Goal: Transaction & Acquisition: Purchase product/service

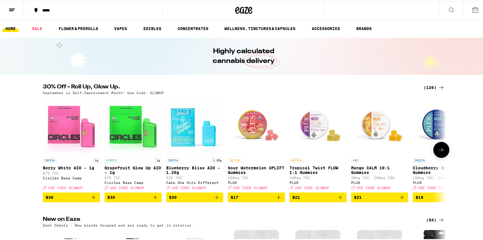
click at [440, 150] on icon at bounding box center [441, 148] width 5 height 4
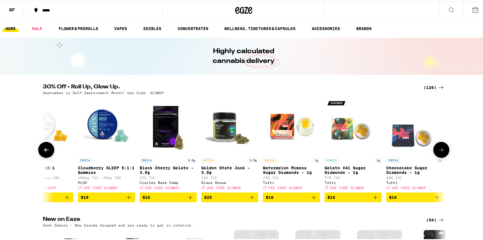
click at [440, 150] on icon at bounding box center [441, 148] width 5 height 4
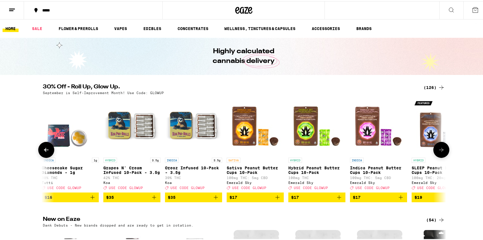
click at [440, 150] on icon at bounding box center [441, 148] width 5 height 4
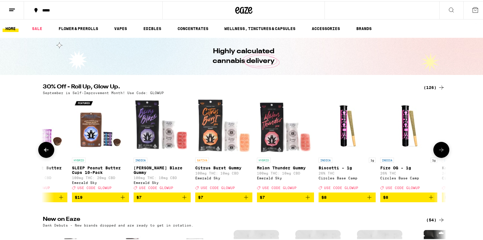
click at [440, 150] on icon at bounding box center [441, 148] width 5 height 4
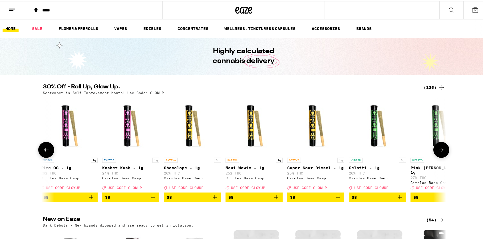
click at [440, 150] on icon at bounding box center [441, 148] width 5 height 4
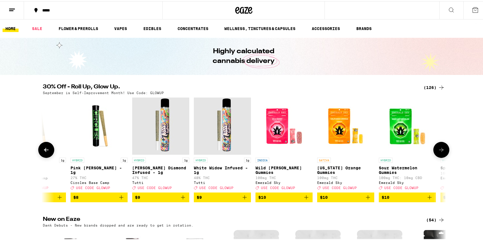
click at [440, 150] on icon at bounding box center [441, 148] width 5 height 4
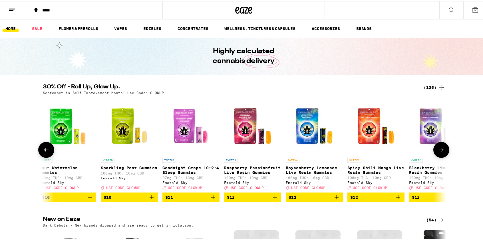
click at [440, 150] on icon at bounding box center [441, 148] width 5 height 4
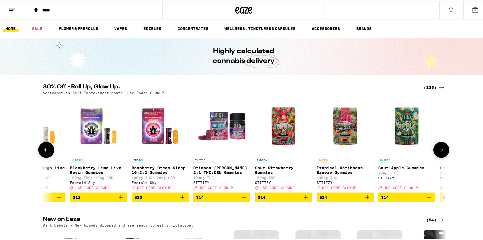
scroll to position [0, 2378]
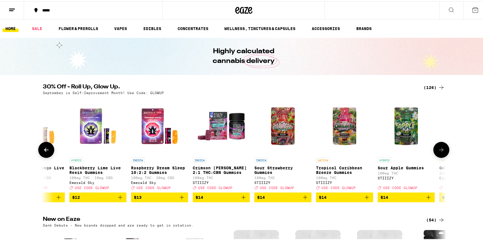
click at [440, 150] on icon at bounding box center [441, 148] width 5 height 4
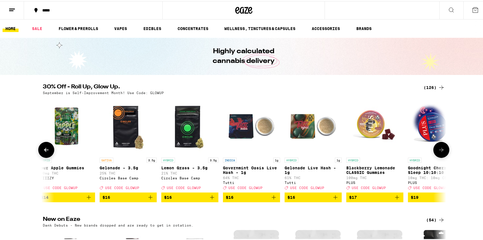
click at [440, 150] on icon at bounding box center [441, 148] width 5 height 4
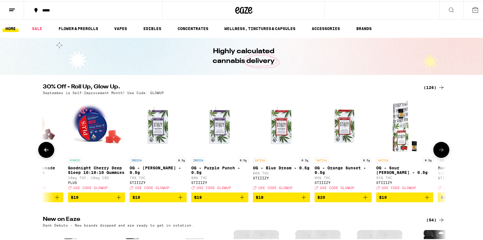
click at [440, 150] on icon at bounding box center [441, 148] width 5 height 4
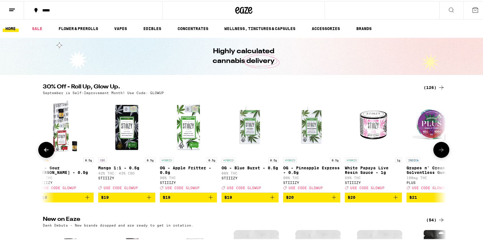
click at [440, 150] on icon at bounding box center [441, 148] width 5 height 4
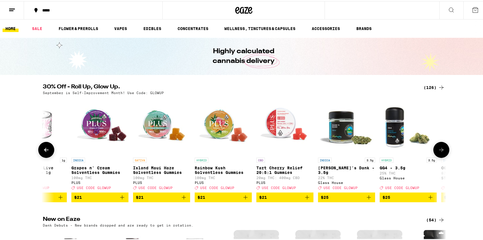
scroll to position [0, 3738]
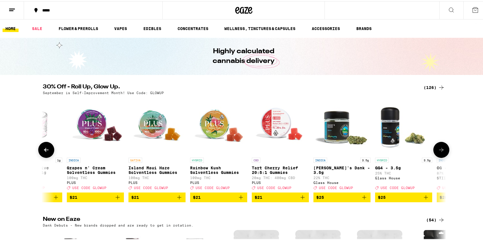
click at [440, 150] on icon at bounding box center [441, 148] width 5 height 4
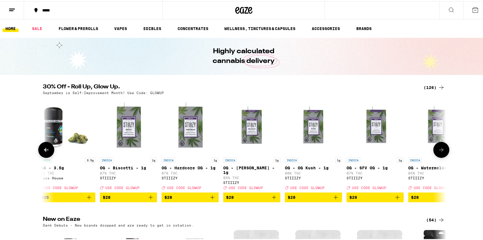
scroll to position [0, 4077]
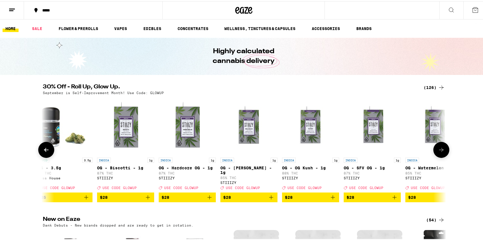
click at [44, 150] on icon at bounding box center [46, 148] width 5 height 4
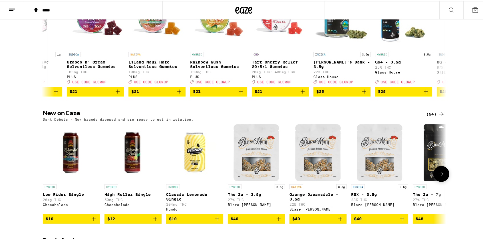
scroll to position [171, 0]
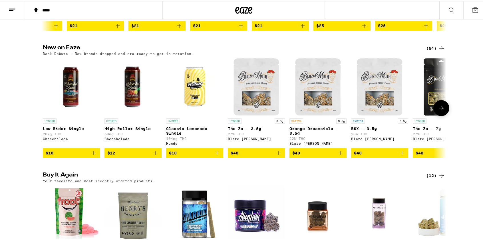
click at [441, 110] on icon at bounding box center [441, 106] width 7 height 7
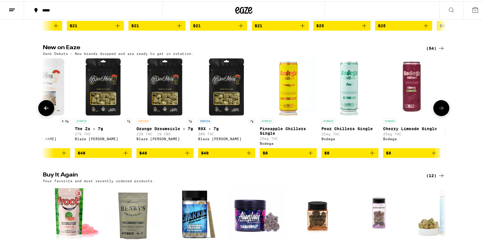
scroll to position [0, 340]
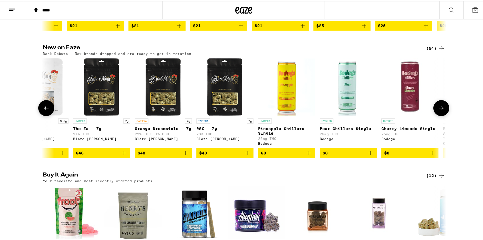
click at [441, 110] on icon at bounding box center [441, 106] width 7 height 7
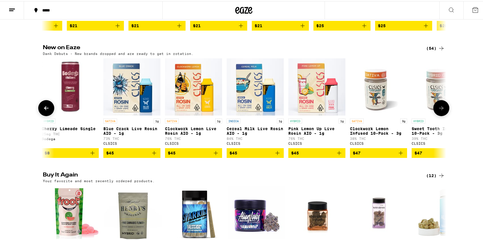
click at [441, 110] on icon at bounding box center [441, 106] width 7 height 7
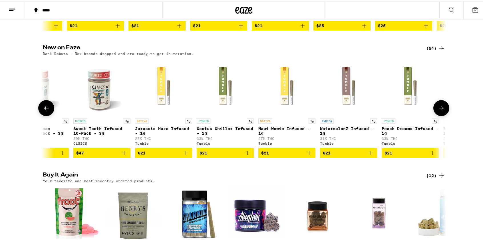
scroll to position [0, 1019]
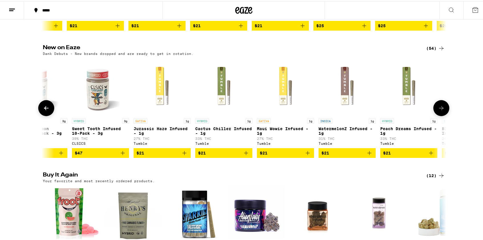
click at [441, 110] on icon at bounding box center [441, 106] width 7 height 7
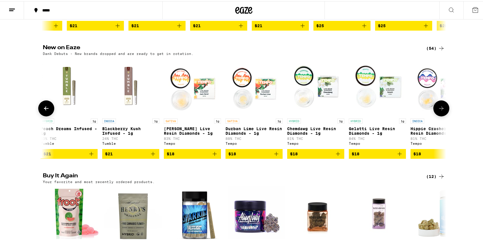
click at [441, 110] on button at bounding box center [441, 107] width 16 height 16
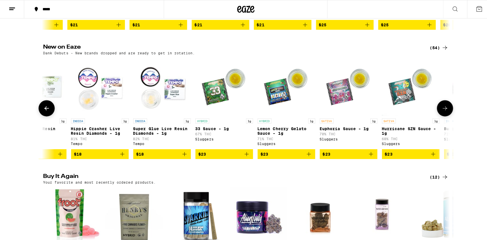
scroll to position [257, 0]
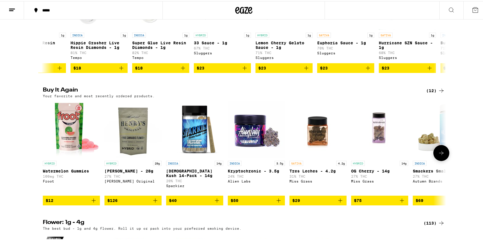
click at [140, 132] on img "Open page for Cherry Garcia - 28g from Henry's Original" at bounding box center [132, 127] width 57 height 57
